Goal: Information Seeking & Learning: Learn about a topic

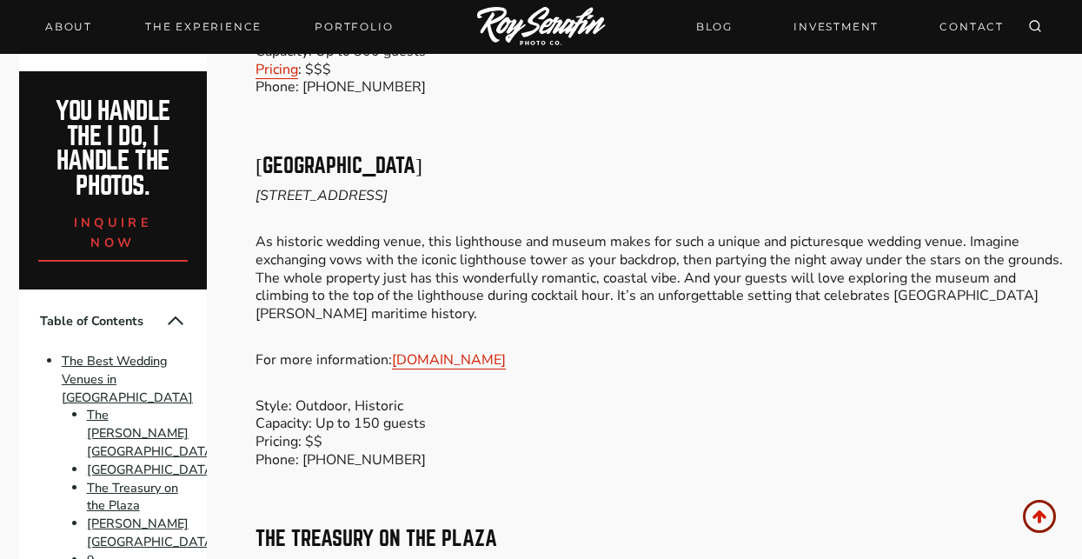
scroll to position [1641, 0]
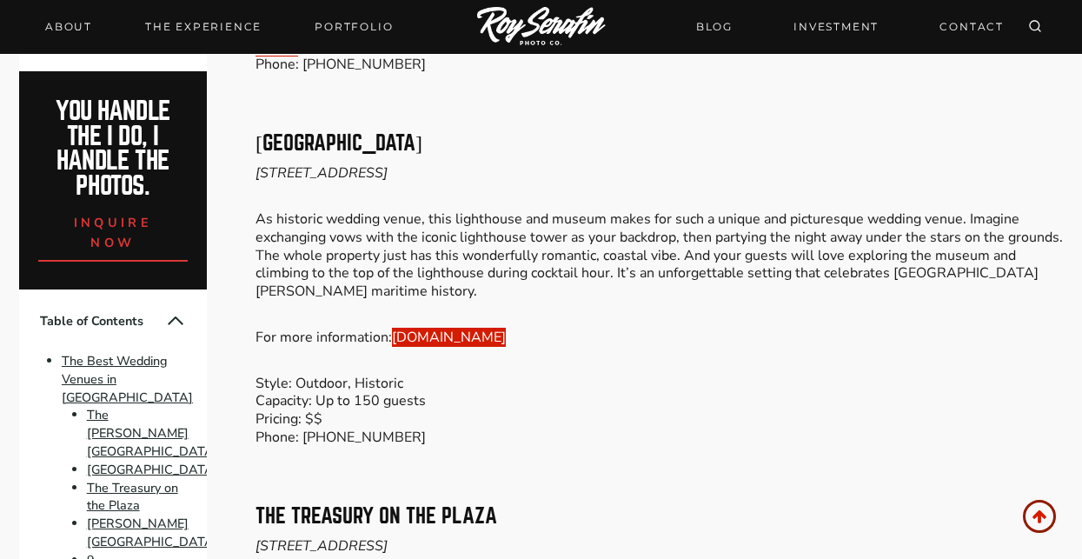
click at [506, 328] on link "[DOMAIN_NAME]" at bounding box center [449, 337] width 114 height 19
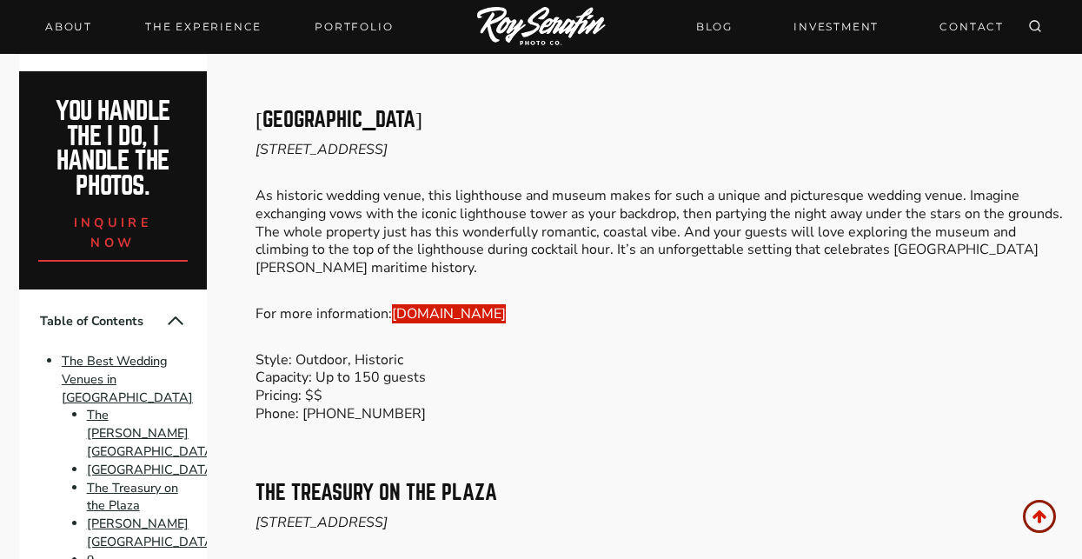
scroll to position [1667, 0]
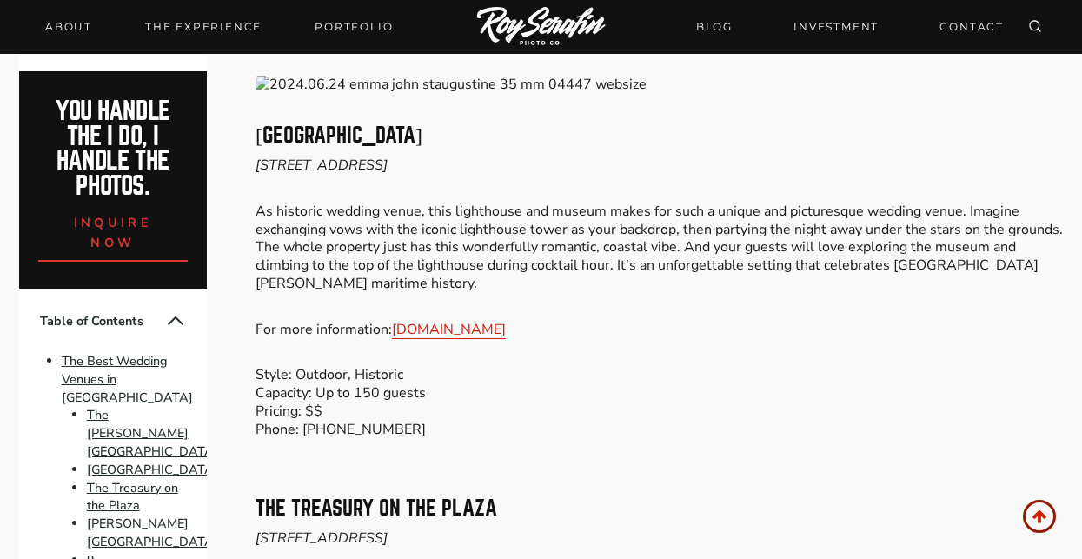
click at [468, 366] on p "Style: Outdoor, Historic Capacity: Up to 150 guests Pricing: $$ Phone: [PHONE_N…" at bounding box center [660, 402] width 808 height 72
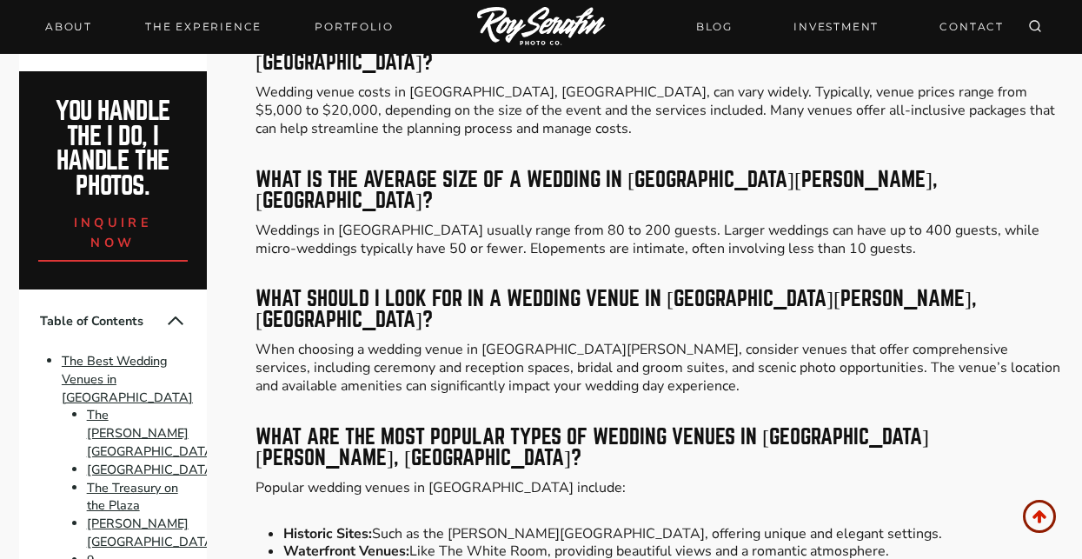
scroll to position [8398, 0]
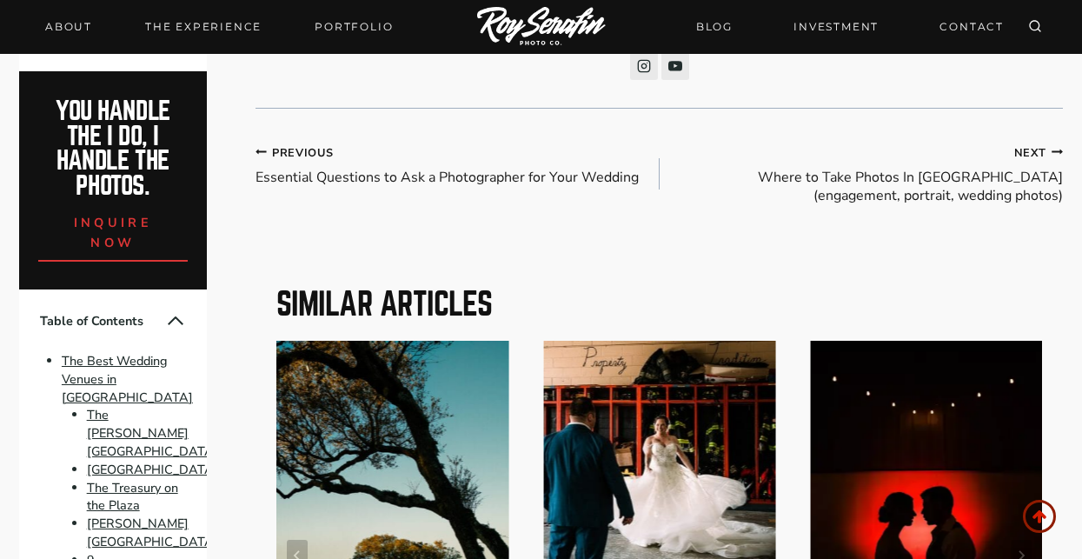
scroll to position [11444, 0]
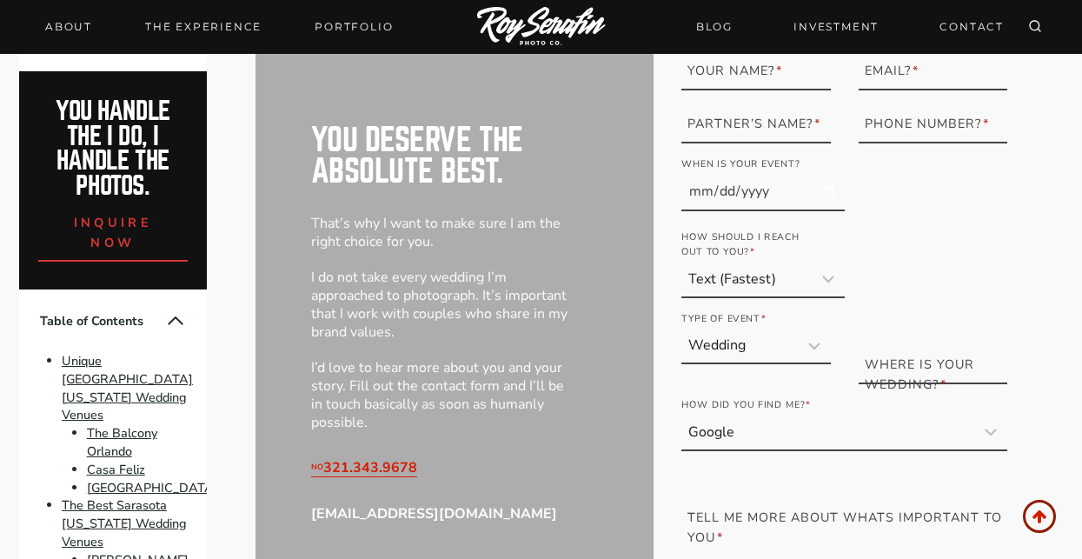
scroll to position [11786, 0]
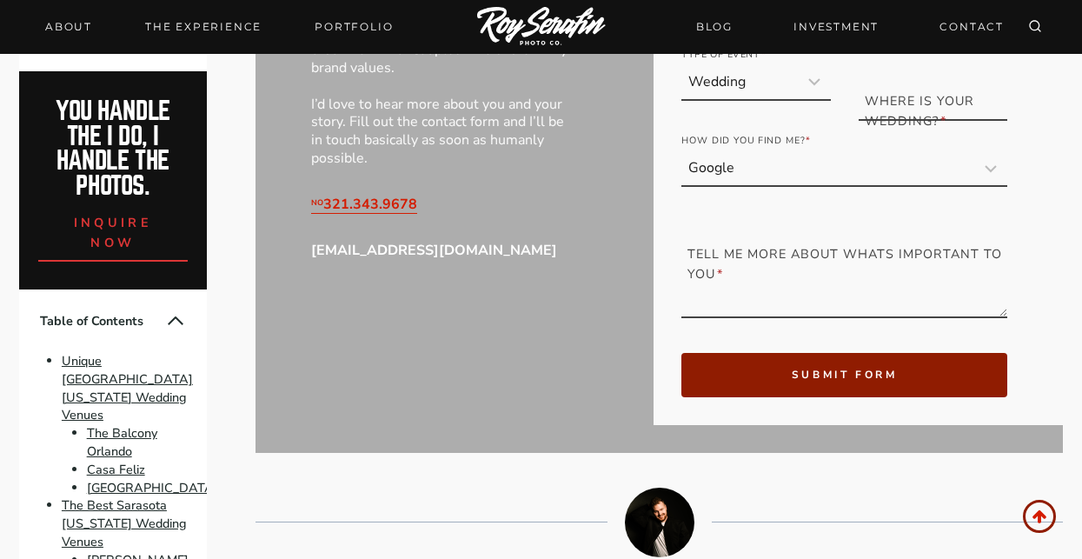
scroll to position [11850, 0]
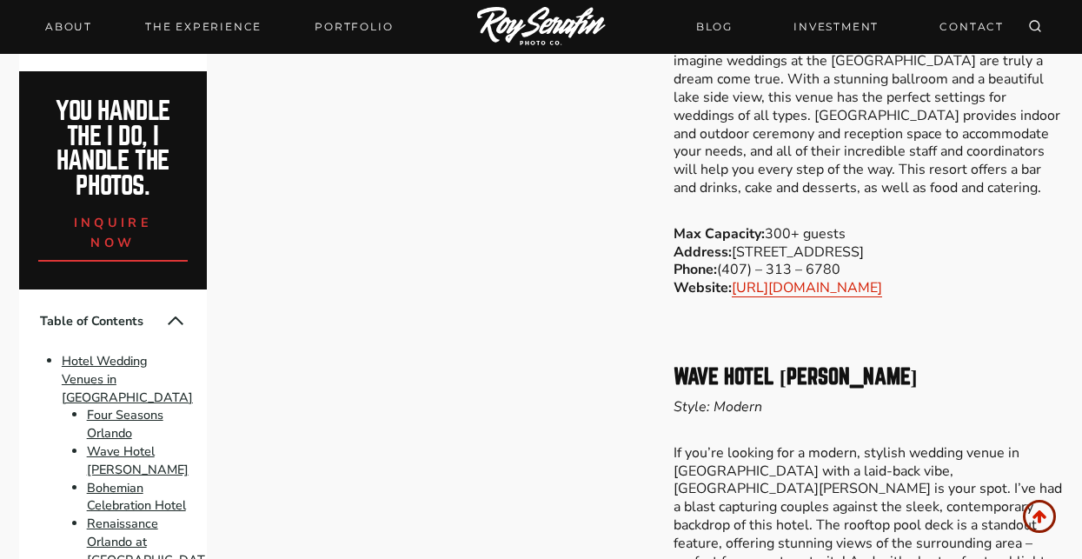
scroll to position [2032, 0]
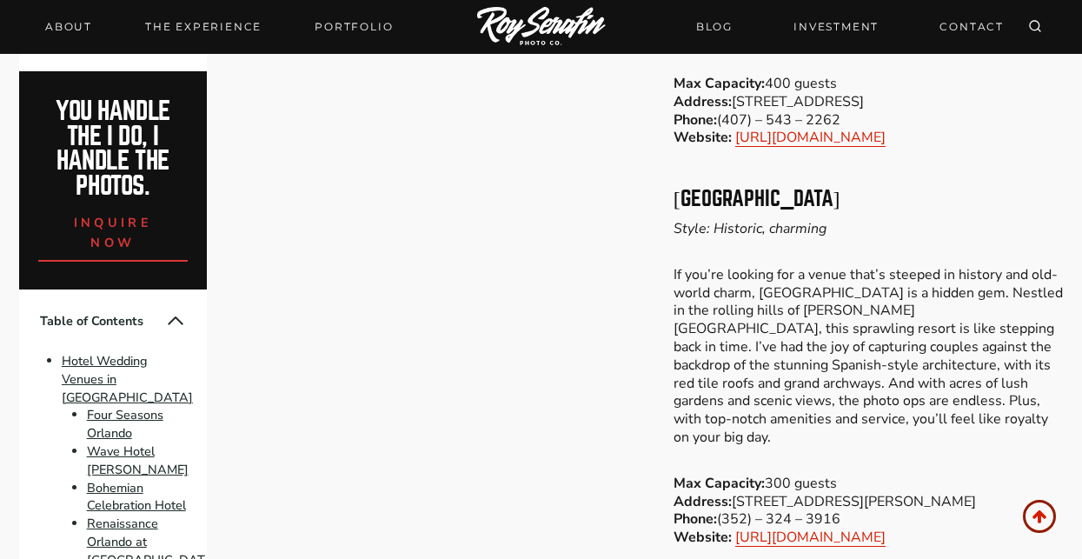
scroll to position [4482, 0]
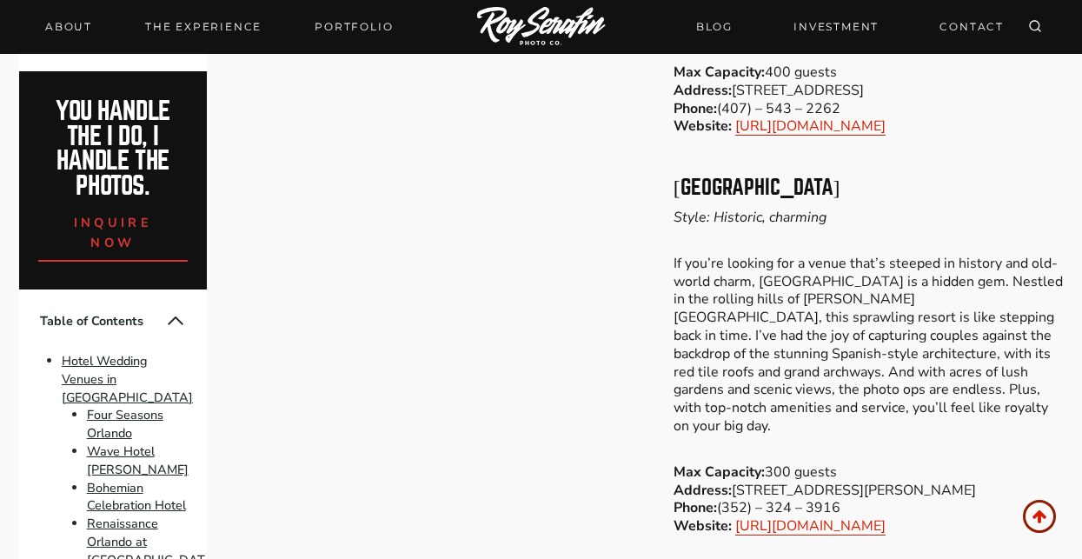
click at [821, 255] on p "If you’re looking for a venue that’s steeped in history and old-world charm, Mi…" at bounding box center [869, 345] width 390 height 181
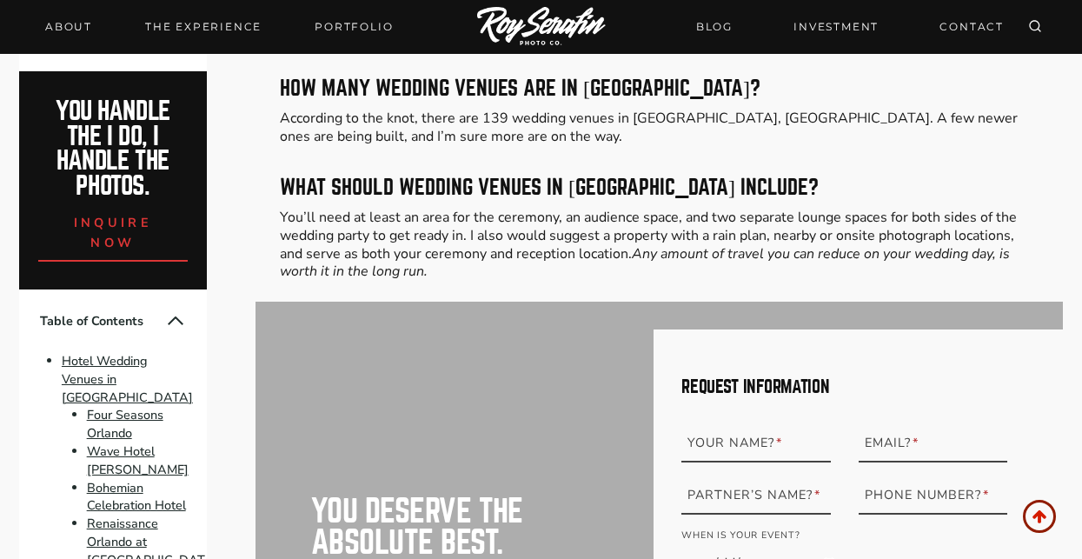
scroll to position [15432, 0]
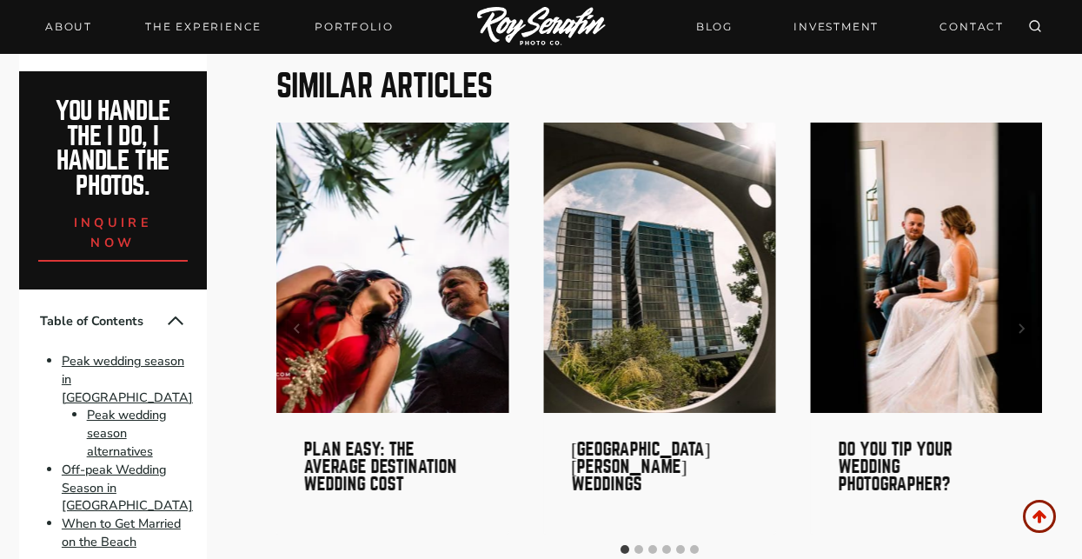
scroll to position [3641, 0]
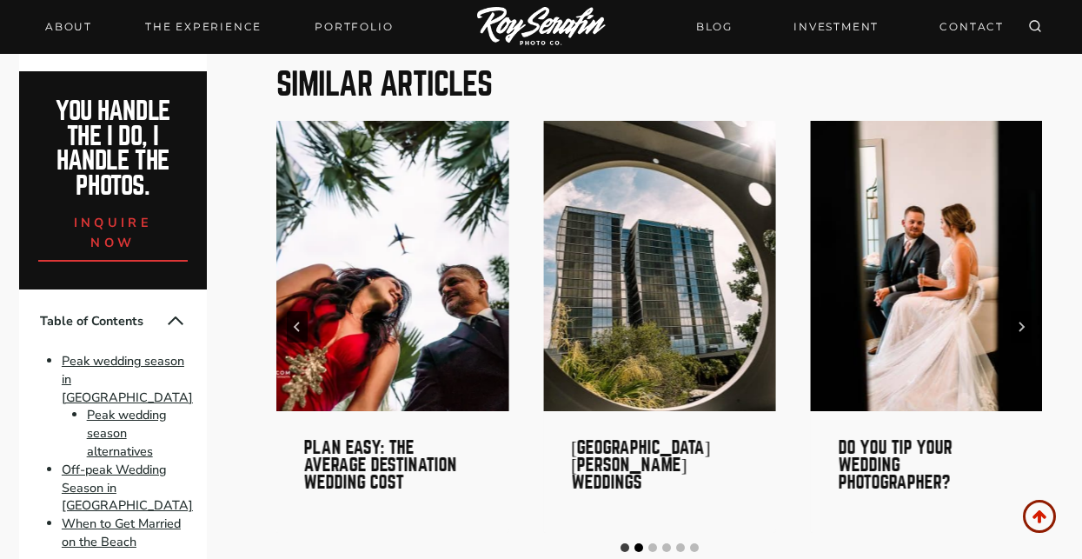
click at [638, 543] on button "Go to slide 2" at bounding box center [639, 547] width 9 height 9
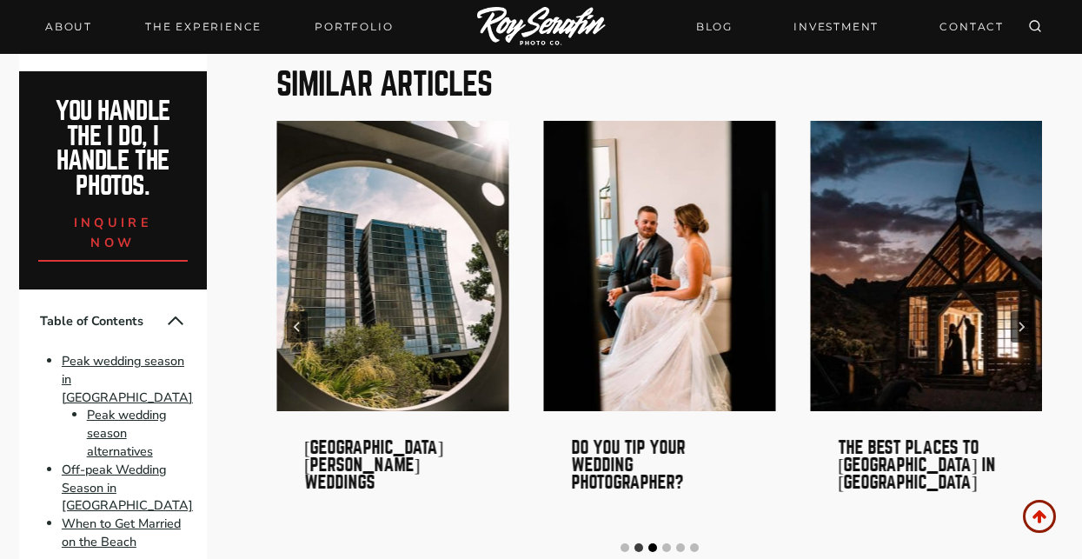
click at [648, 543] on button "Go to slide 3" at bounding box center [652, 547] width 9 height 9
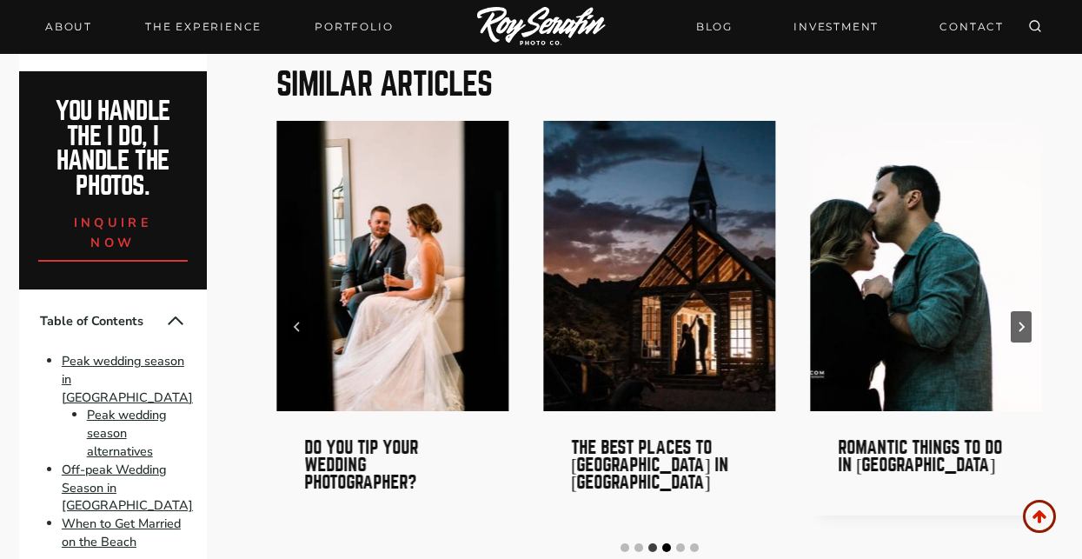
click at [668, 543] on button "Go to slide 4" at bounding box center [666, 547] width 9 height 9
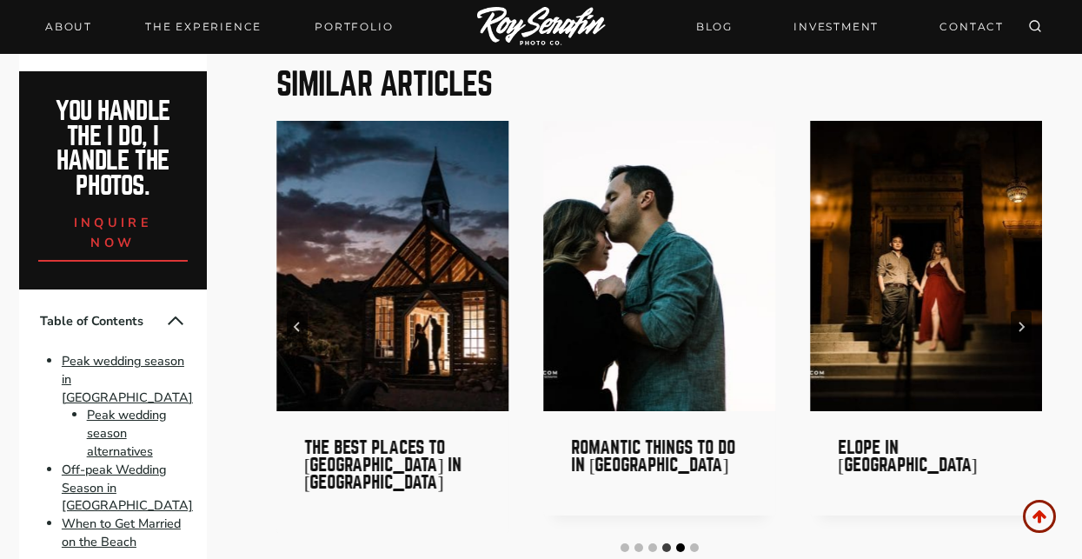
click at [682, 543] on button "Go to slide 5" at bounding box center [680, 547] width 9 height 9
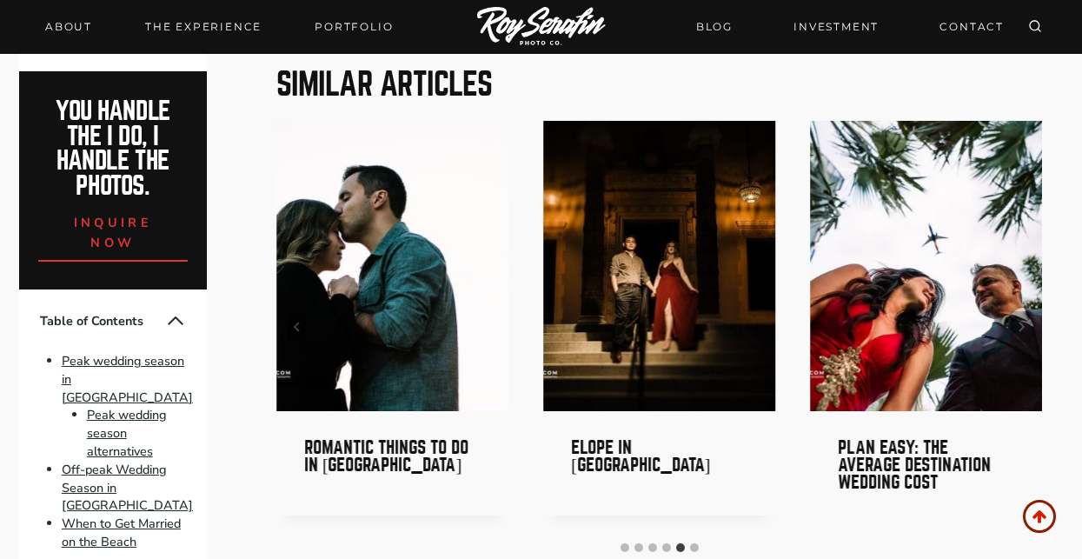
click at [703, 476] on div "Similar Articles planning | Travel | Weddings Plan Easy: The Average Destinatio…" at bounding box center [660, 314] width 808 height 588
click at [700, 541] on li "Select a slide to show" at bounding box center [695, 548] width 14 height 14
click at [695, 543] on button "Go to slide 6" at bounding box center [694, 547] width 9 height 9
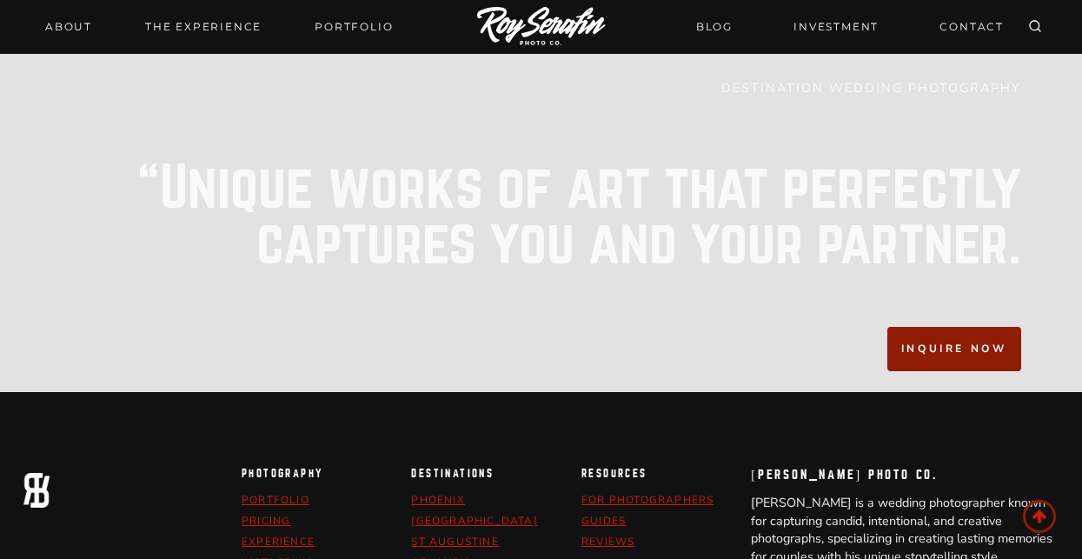
scroll to position [4528, 0]
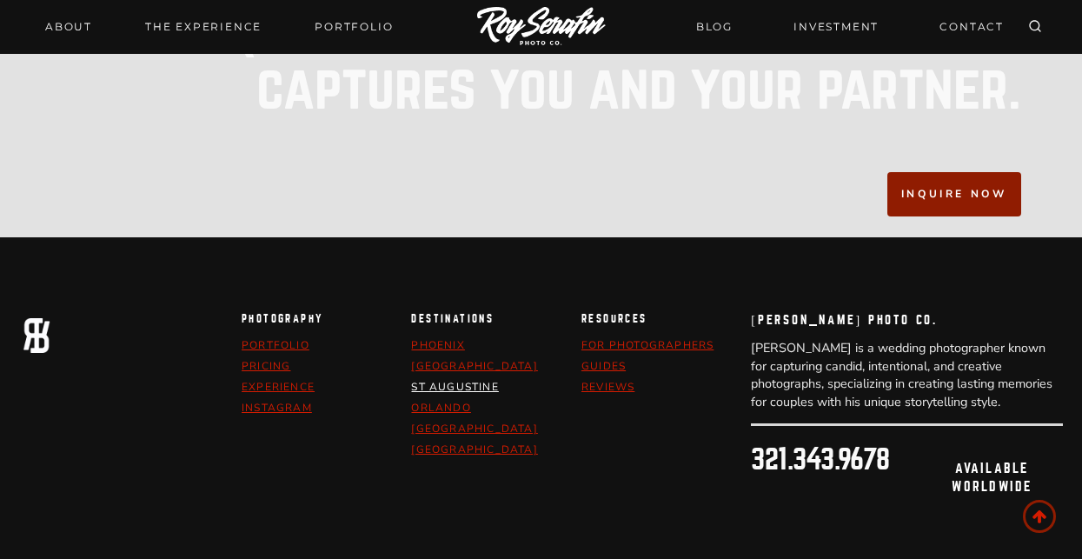
click at [466, 380] on link "st augustine" at bounding box center [454, 387] width 87 height 14
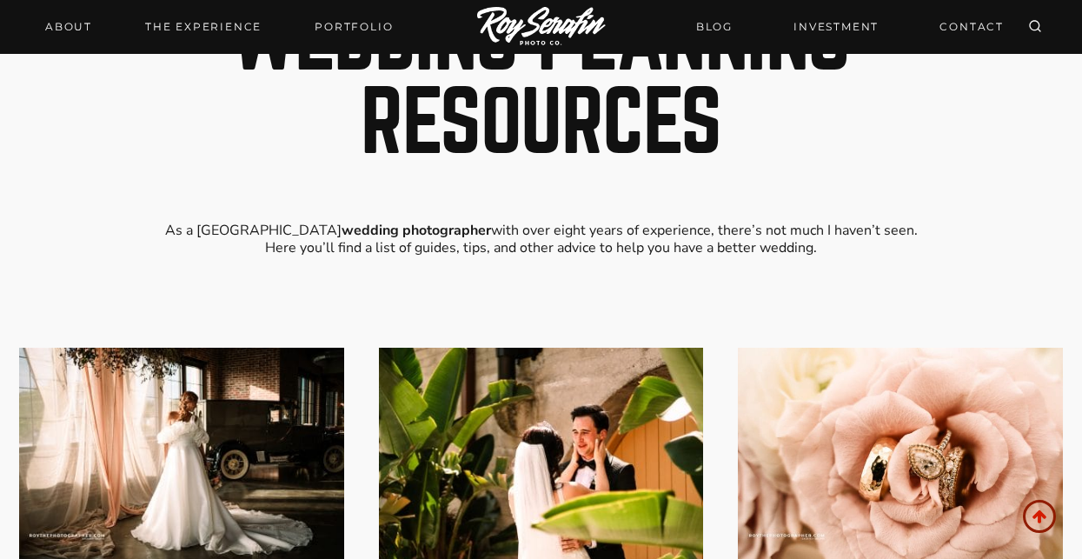
scroll to position [7946, 0]
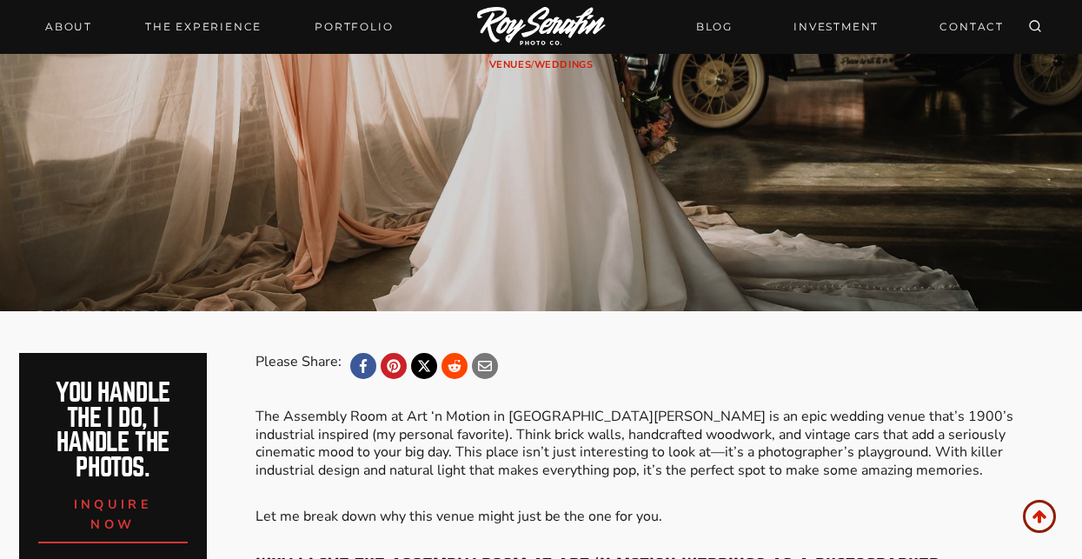
scroll to position [549, 0]
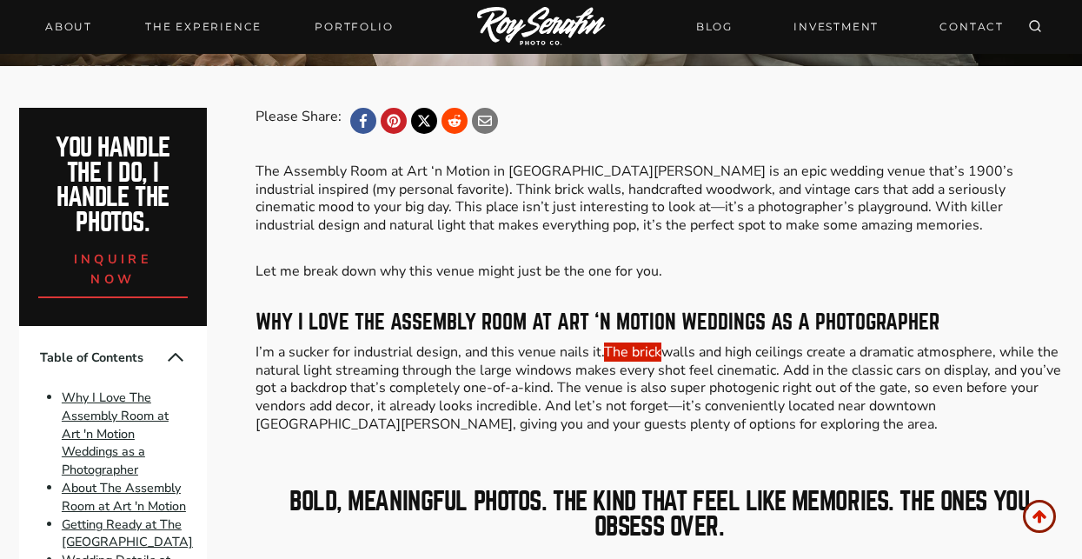
click at [658, 349] on link "The brick" at bounding box center [632, 351] width 57 height 19
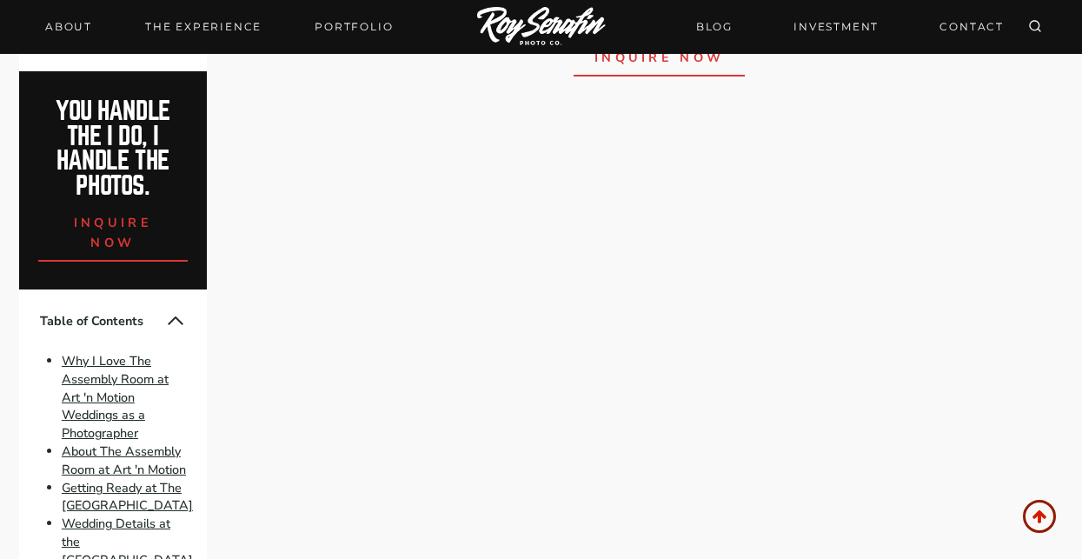
scroll to position [1045, 0]
drag, startPoint x: 671, startPoint y: 174, endPoint x: 313, endPoint y: 172, distance: 358.1
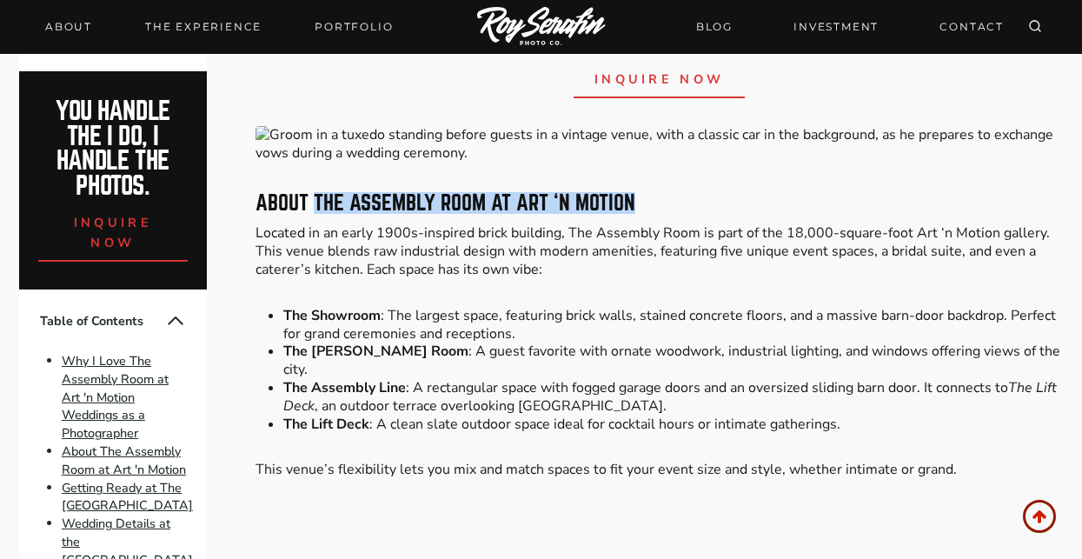
click at [313, 193] on h3 "About The Assembly Room at Art ‘n Motion" at bounding box center [660, 203] width 808 height 21
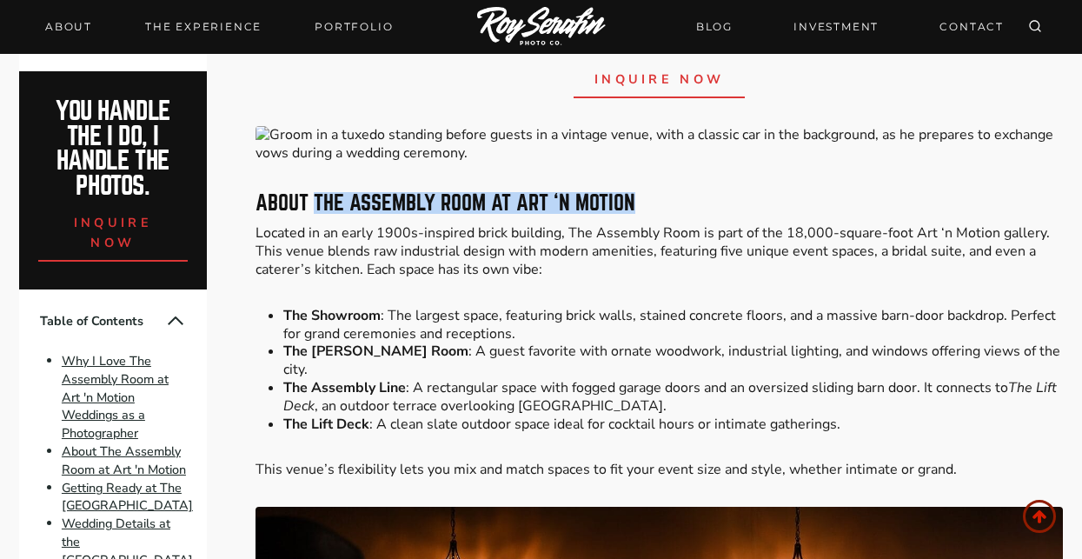
copy h3 "The Assembly Room at Art ‘n Motion"
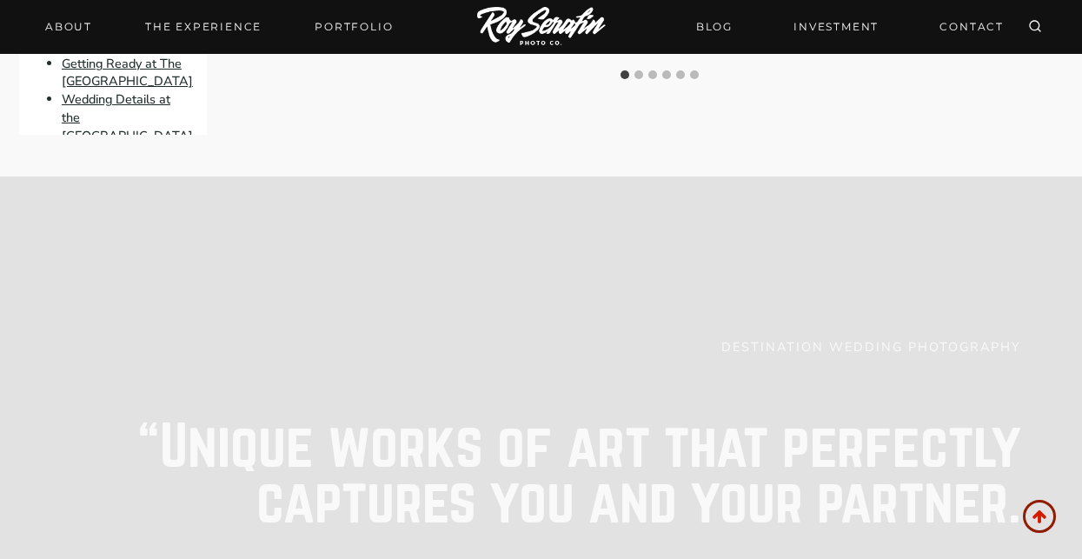
scroll to position [8559, 0]
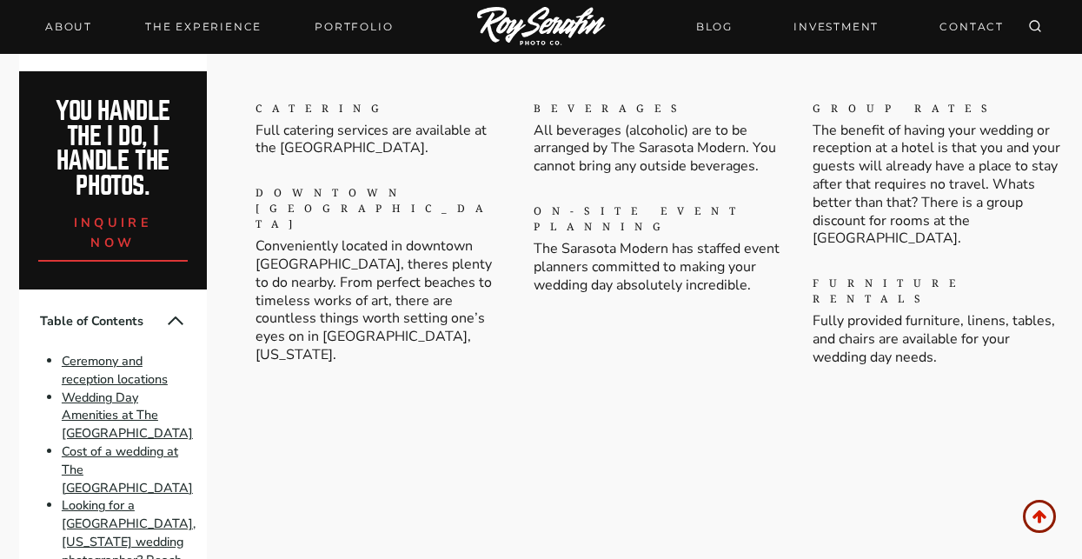
scroll to position [3893, 0]
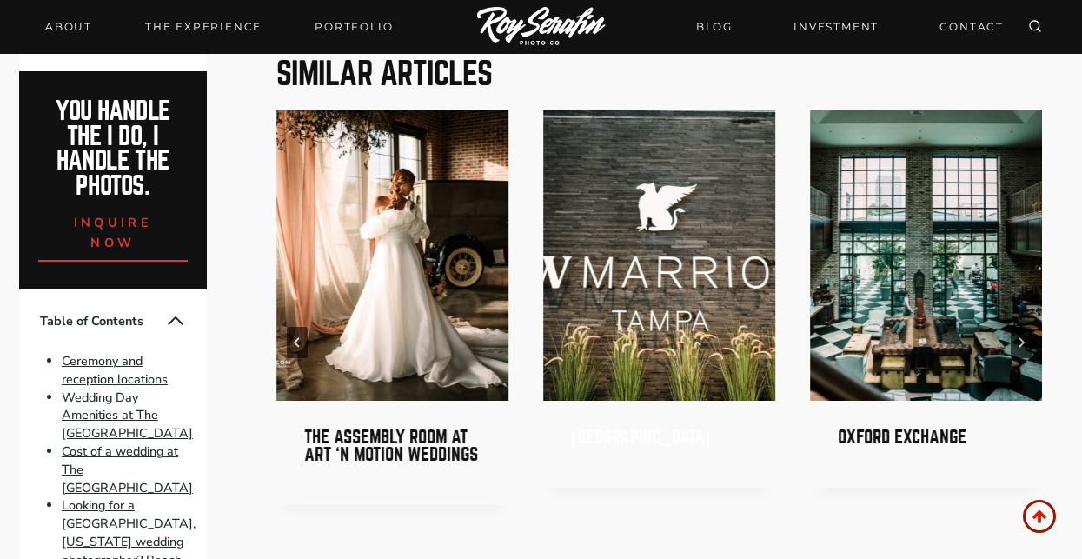
click at [668, 428] on link "[GEOGRAPHIC_DATA]" at bounding box center [640, 437] width 139 height 18
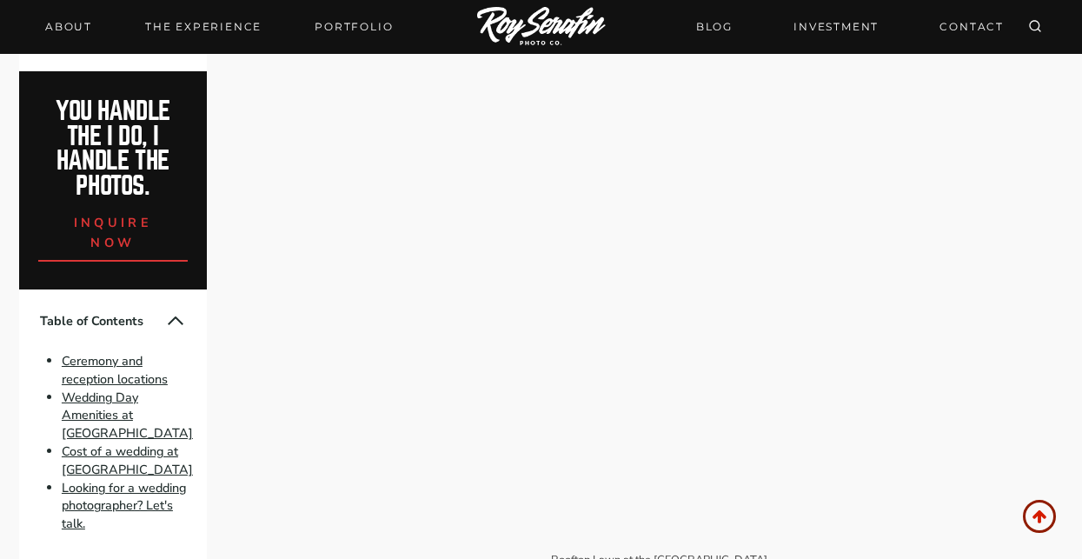
scroll to position [3355, 0]
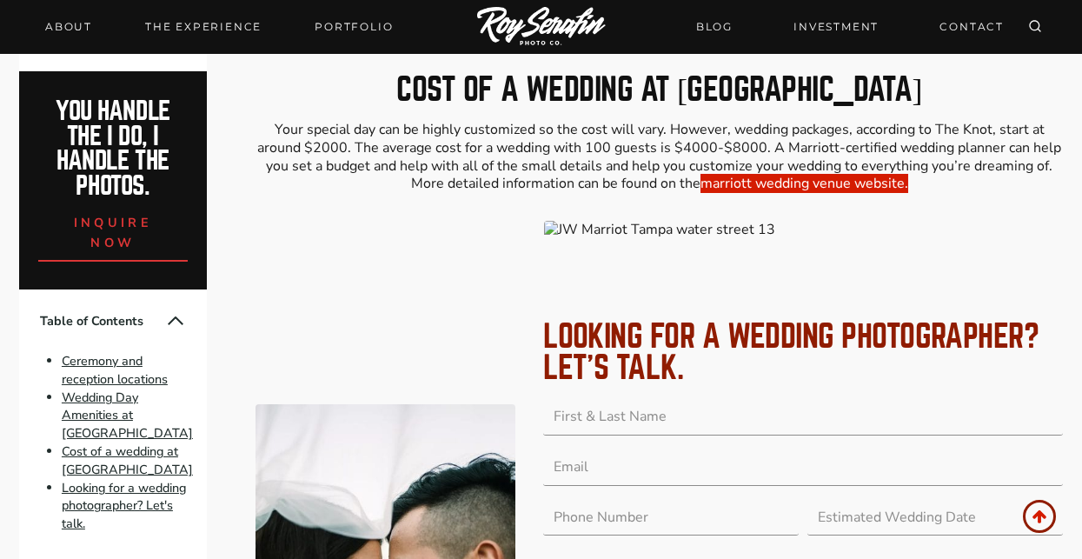
click at [827, 174] on link "marriott wedding venue website." at bounding box center [805, 183] width 208 height 19
